Goal: Task Accomplishment & Management: Complete application form

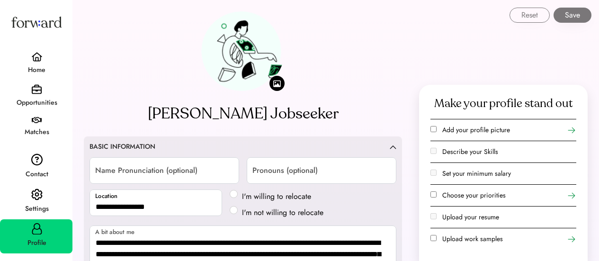
select select "*****"
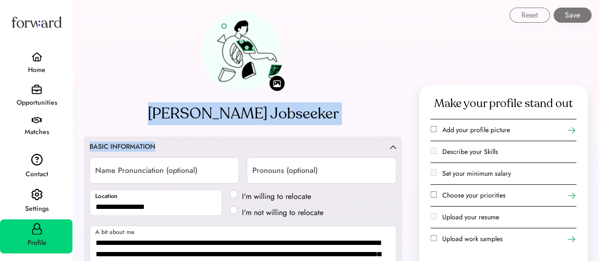
drag, startPoint x: 180, startPoint y: 109, endPoint x: 369, endPoint y: 107, distance: 189.4
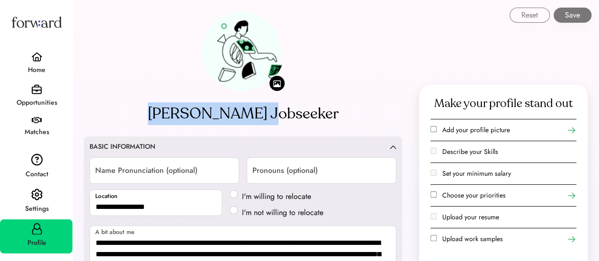
drag, startPoint x: 293, startPoint y: 113, endPoint x: 179, endPoint y: 116, distance: 113.2
click at [34, 56] on img at bounding box center [36, 56] width 11 height 9
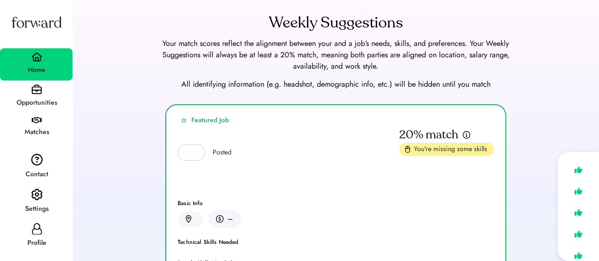
click at [75, 105] on div "Weekly Suggestions Your match scores reflect the alignment between your and a j…" at bounding box center [335, 198] width 527 height 396
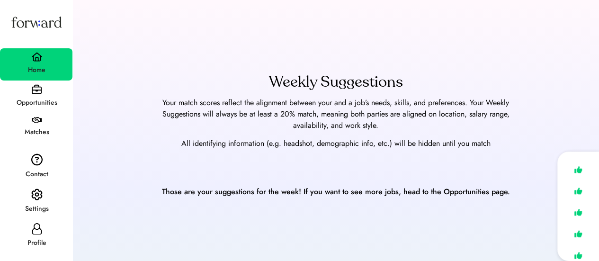
click at [38, 100] on div "Opportunities" at bounding box center [36, 102] width 71 height 11
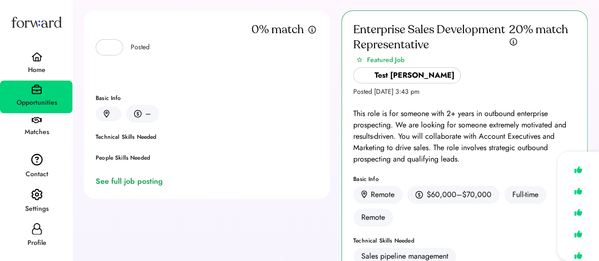
click at [37, 62] on img at bounding box center [36, 56] width 11 height 9
